Goal: Information Seeking & Learning: Learn about a topic

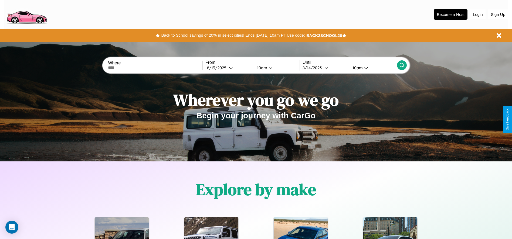
click at [233, 35] on button "Back to School savings of 20% in select cities! Ends [DATE] 10am PT. Use code:" at bounding box center [233, 36] width 146 height 8
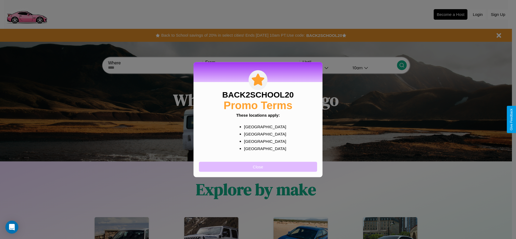
click at [258, 167] on button "Close" at bounding box center [258, 167] width 118 height 10
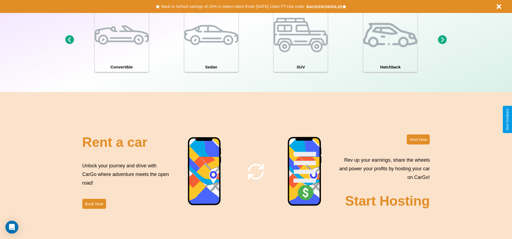
scroll to position [774, 0]
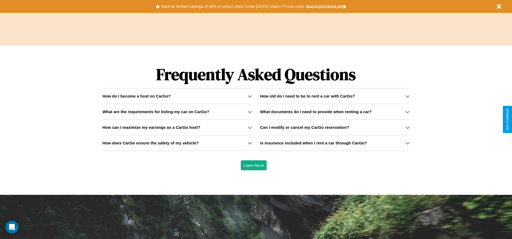
click at [334, 96] on h3 "How old do I need to be to rent a car with CarGo?" at bounding box center [307, 96] width 95 height 5
click at [177, 96] on div "How do I become a host on CarGo?" at bounding box center [176, 96] width 149 height 5
click at [177, 143] on h3 "How does CarGo ensure the safety of my vehicle?" at bounding box center [150, 143] width 96 height 5
click at [334, 96] on h3 "How old do I need to be to rent a car with CarGo?" at bounding box center [307, 96] width 95 height 5
click at [250, 143] on icon at bounding box center [250, 143] width 4 height 4
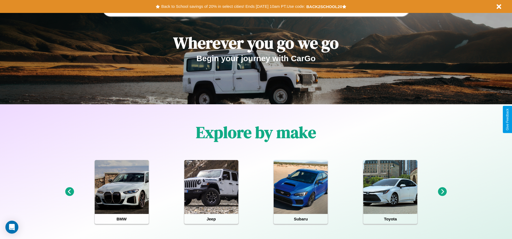
scroll to position [0, 0]
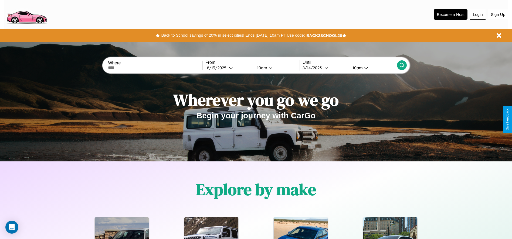
click at [477, 14] on button "Login" at bounding box center [477, 14] width 15 height 10
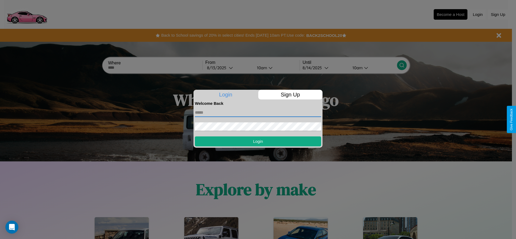
click at [258, 112] on input "text" at bounding box center [258, 112] width 126 height 9
type input "**********"
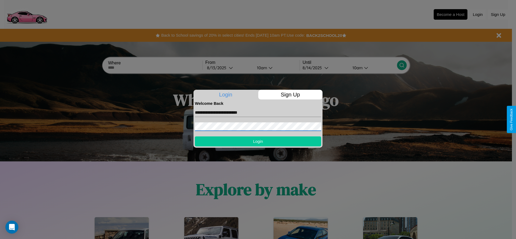
click at [258, 141] on button "Login" at bounding box center [258, 141] width 126 height 10
